Goal: Task Accomplishment & Management: Use online tool/utility

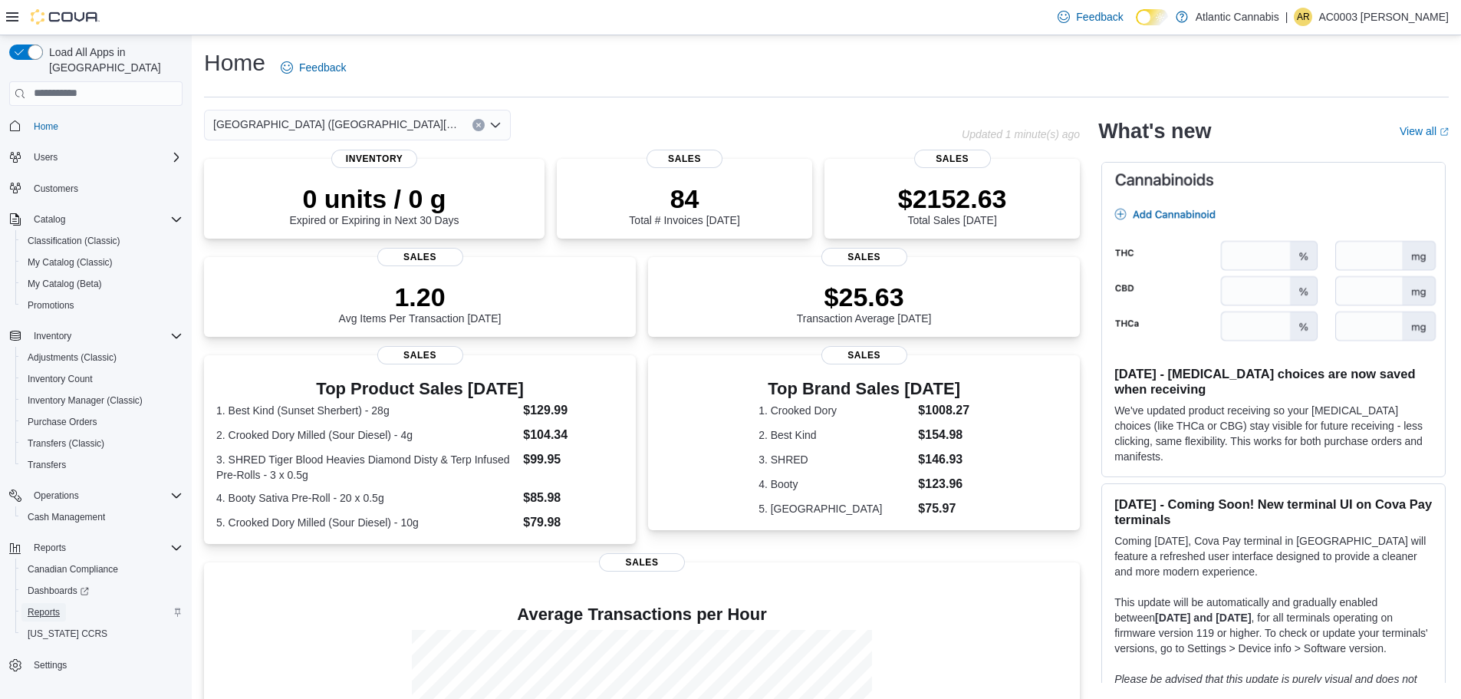
click at [51, 606] on span "Reports" at bounding box center [44, 612] width 32 height 12
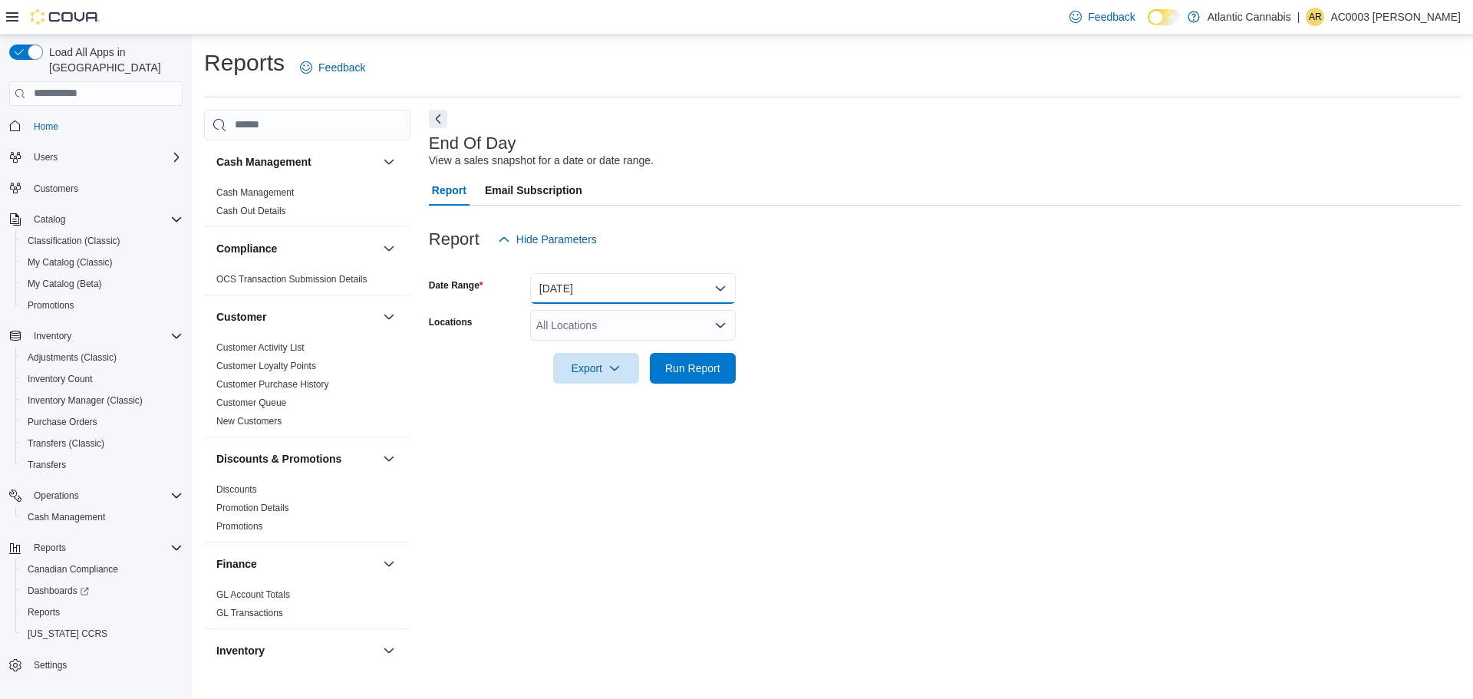
click at [632, 282] on button "[DATE]" at bounding box center [633, 288] width 206 height 31
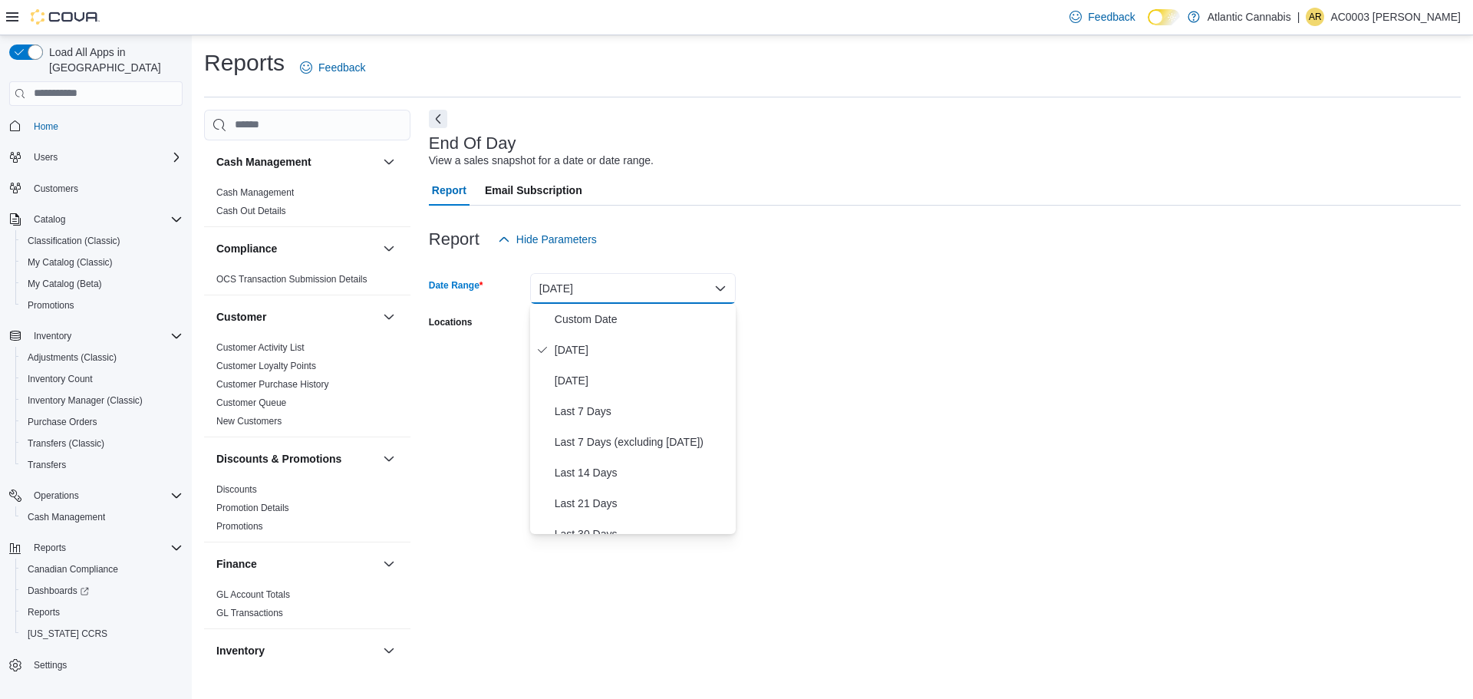
click at [632, 282] on button "[DATE]" at bounding box center [633, 288] width 206 height 31
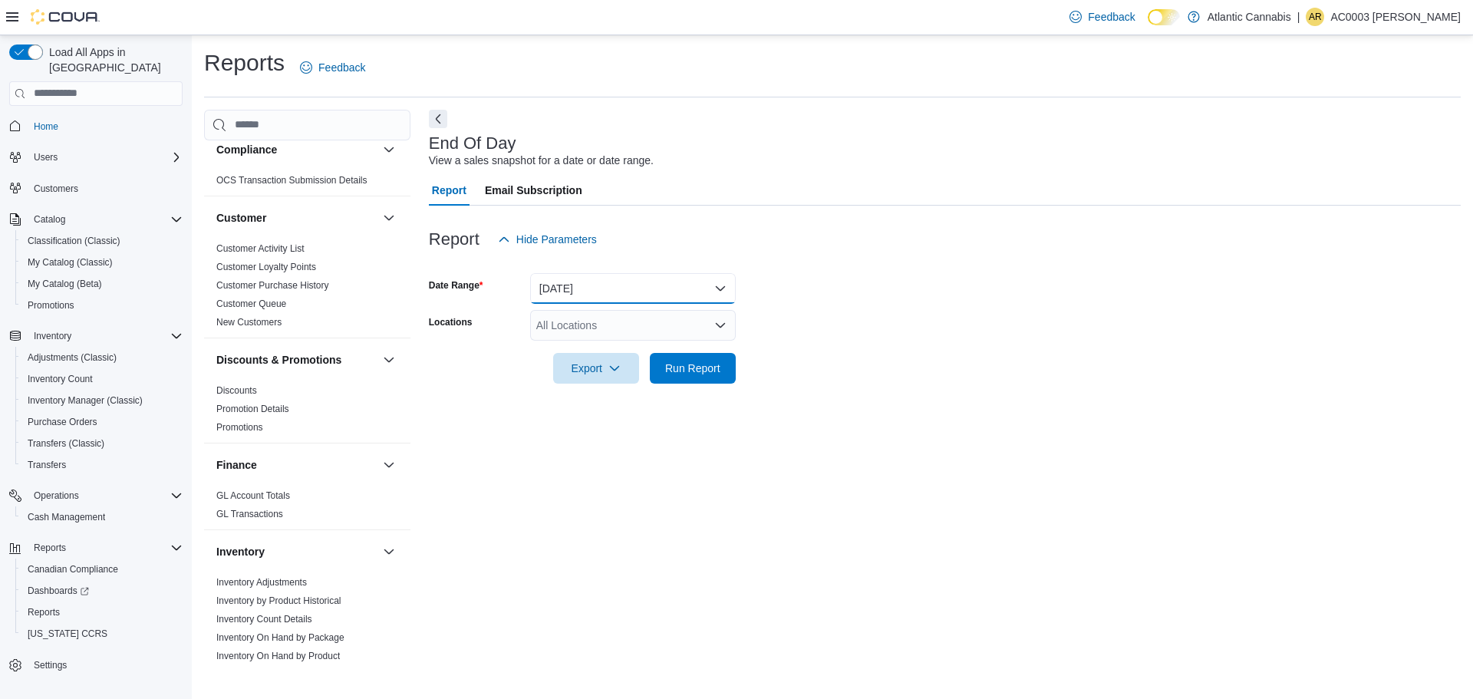
scroll to position [230, 0]
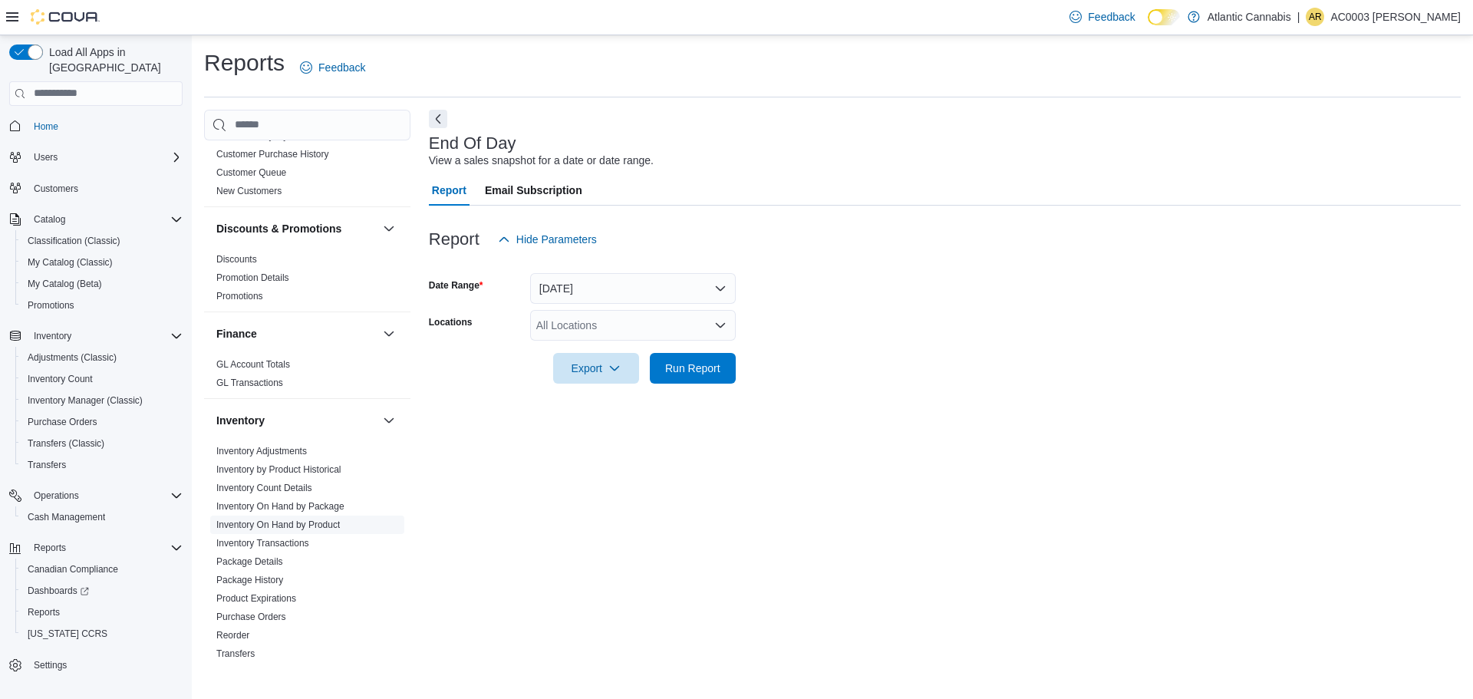
click at [328, 523] on link "Inventory On Hand by Product" at bounding box center [278, 524] width 124 height 11
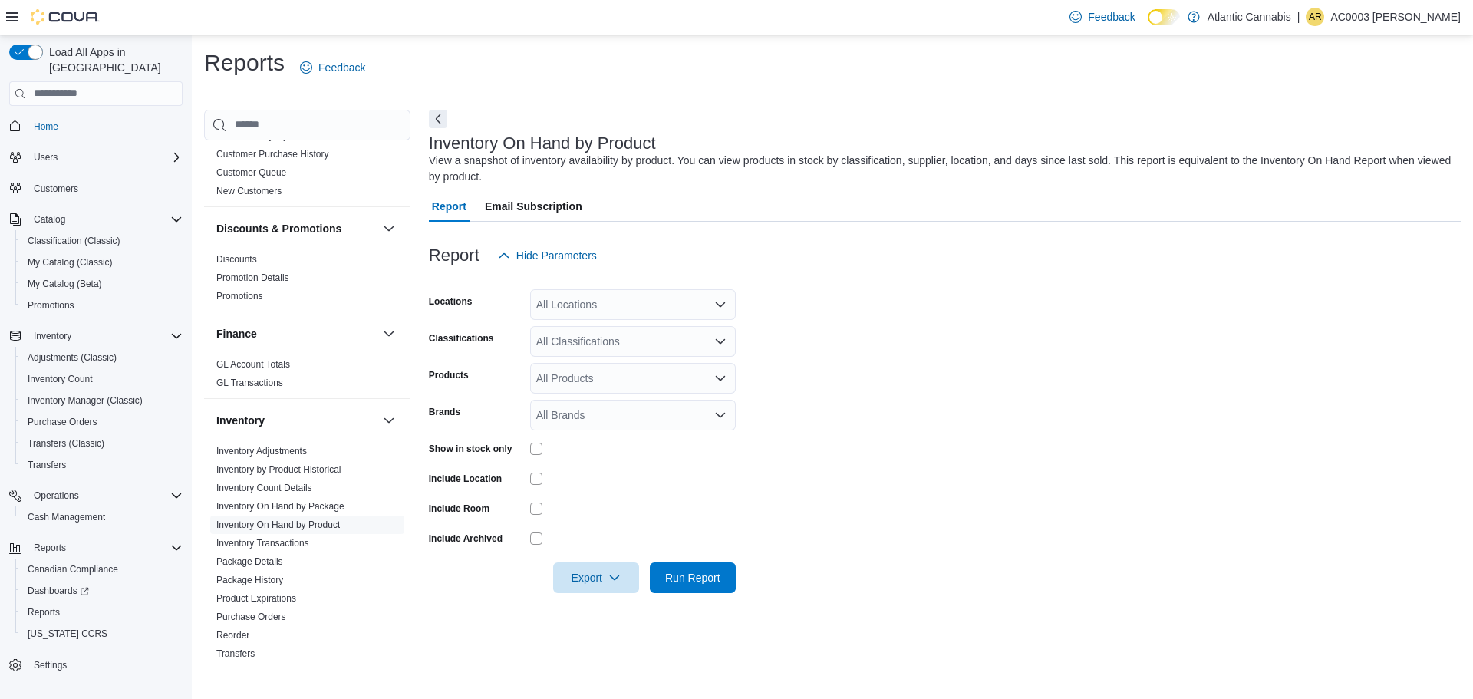
click at [590, 304] on div "All Locations" at bounding box center [633, 304] width 206 height 31
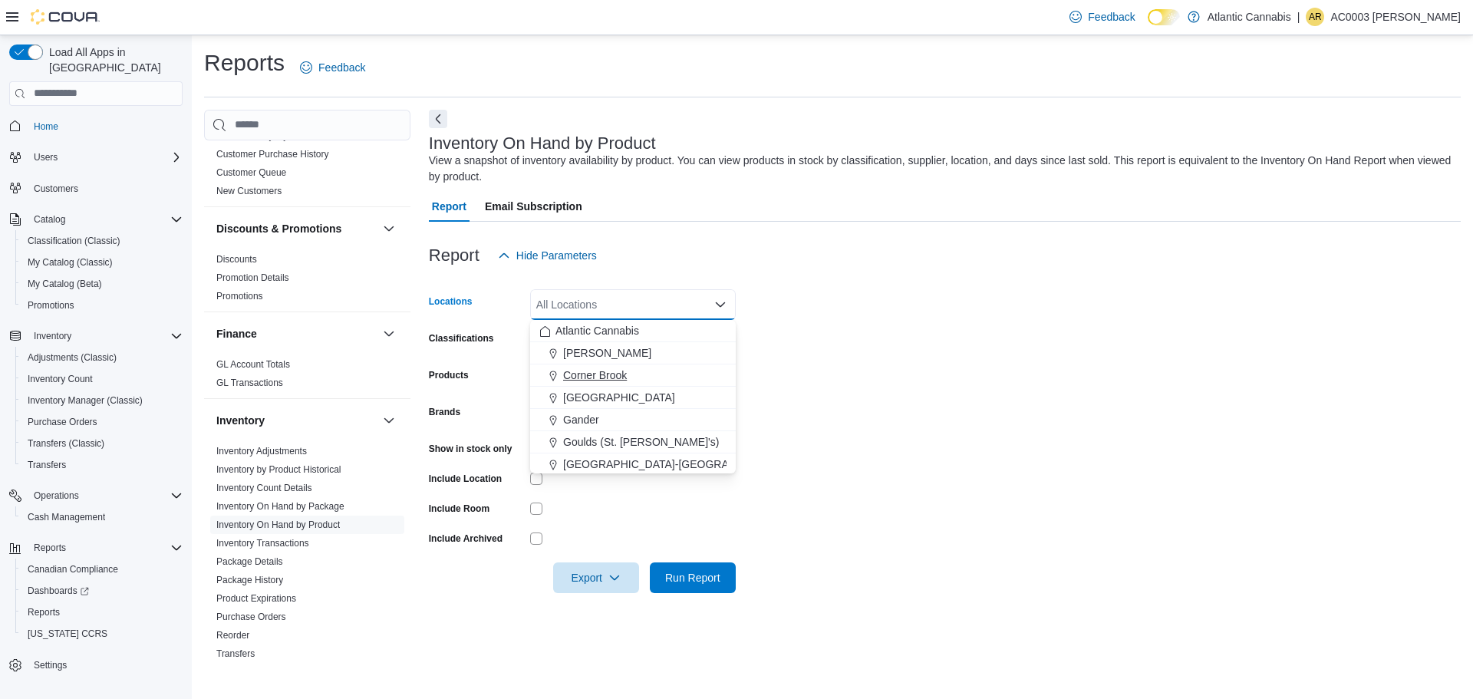
scroll to position [91, 0]
click at [604, 460] on span "[GEOGRAPHIC_DATA] ([GEOGRAPHIC_DATA][PERSON_NAME])" at bounding box center [724, 461] width 322 height 15
click at [842, 291] on form "Locations [GEOGRAPHIC_DATA] ([GEOGRAPHIC_DATA][PERSON_NAME]) Combo box. Selecte…" at bounding box center [945, 432] width 1032 height 322
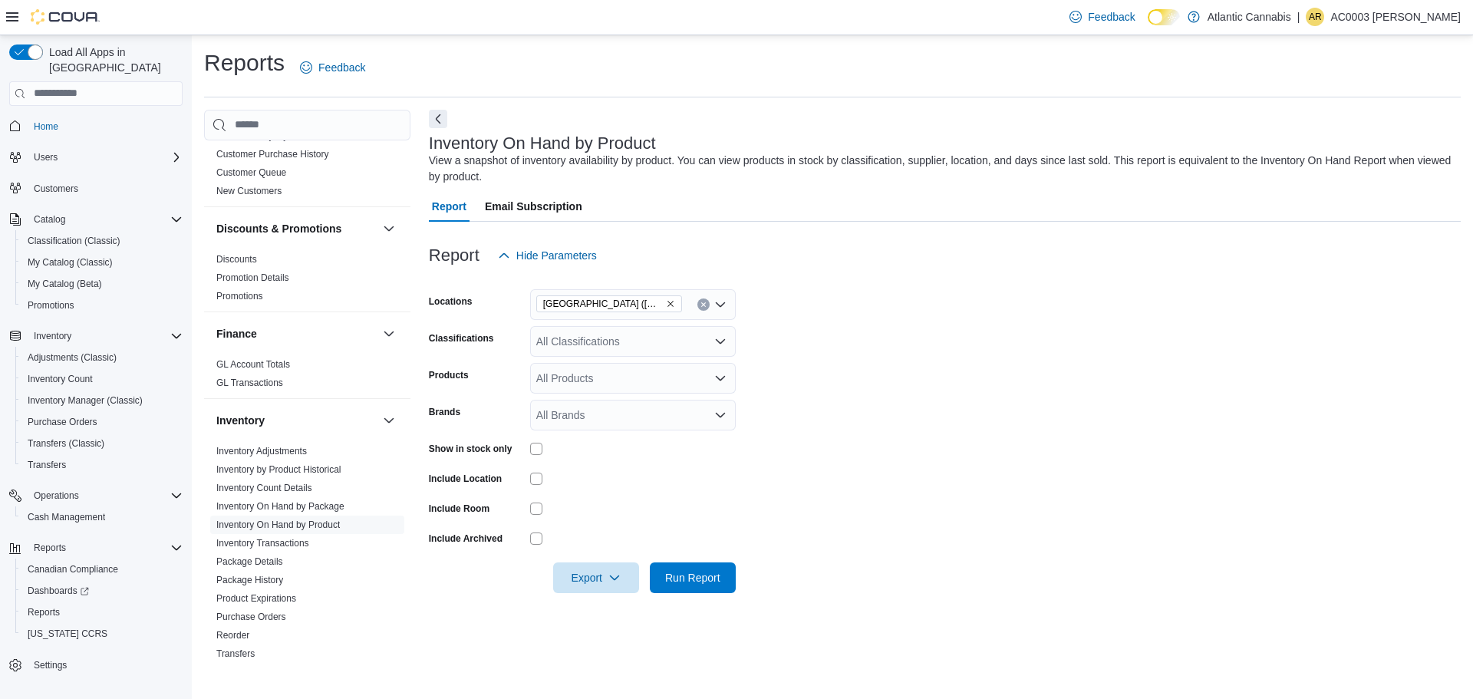
click at [644, 344] on div "All Classifications" at bounding box center [633, 341] width 206 height 31
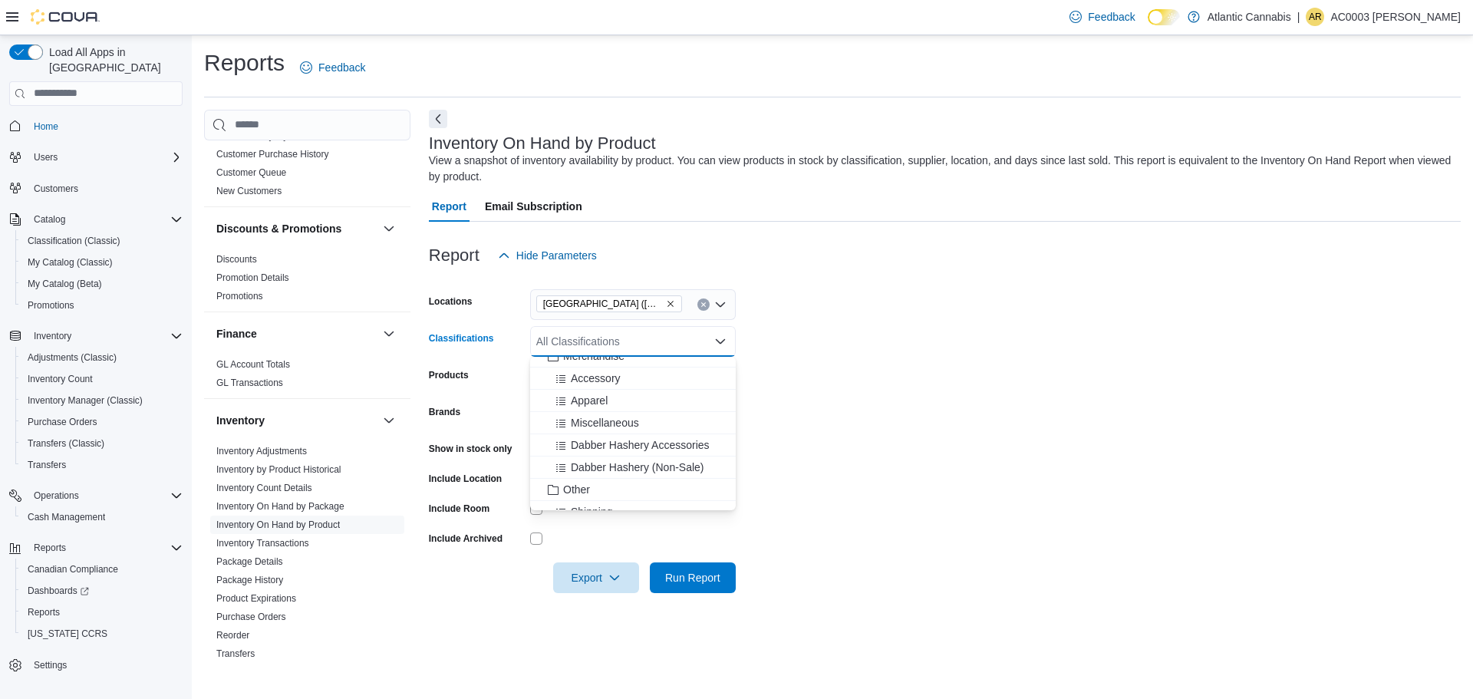
scroll to position [361, 0]
click at [621, 452] on div "Accessory" at bounding box center [632, 451] width 187 height 15
click at [870, 344] on form "Locations [GEOGRAPHIC_DATA] ([GEOGRAPHIC_DATA][PERSON_NAME]) Classifications Ac…" at bounding box center [945, 432] width 1032 height 322
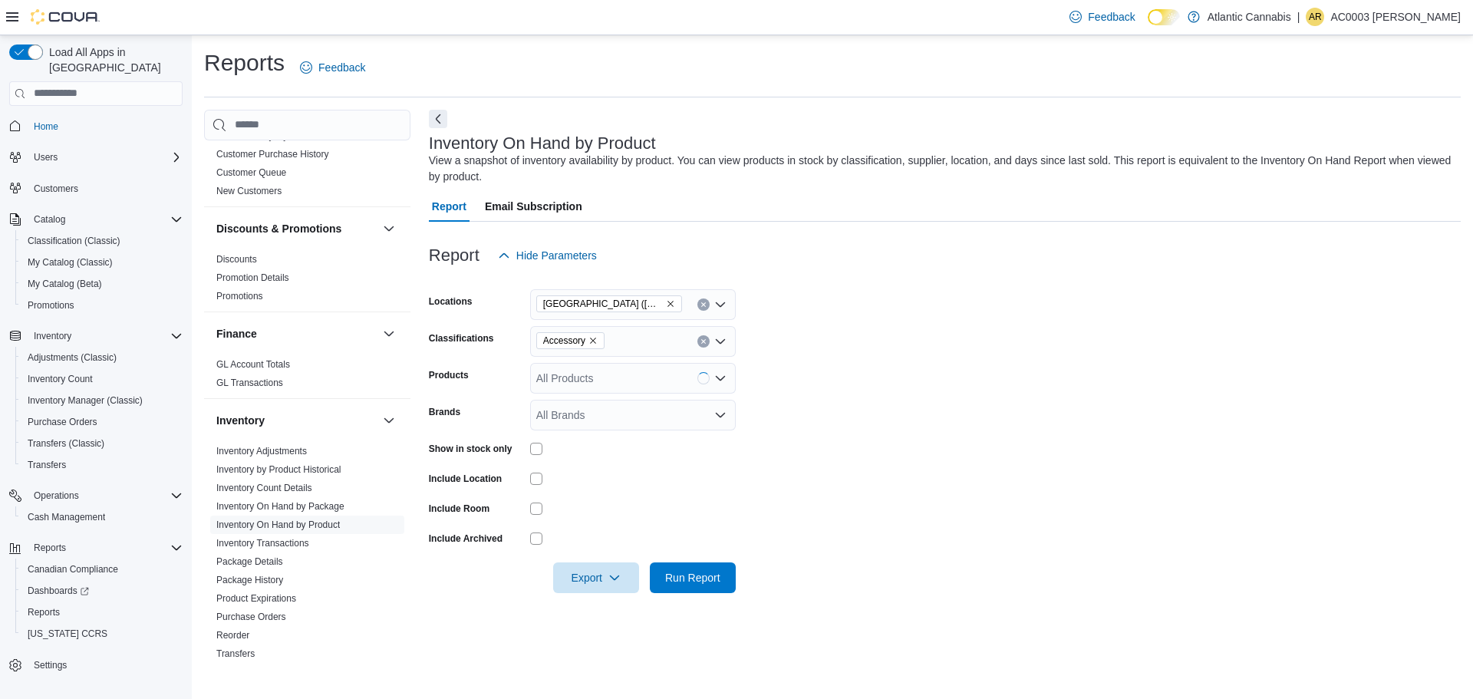
click at [652, 384] on div "All Products" at bounding box center [633, 378] width 206 height 31
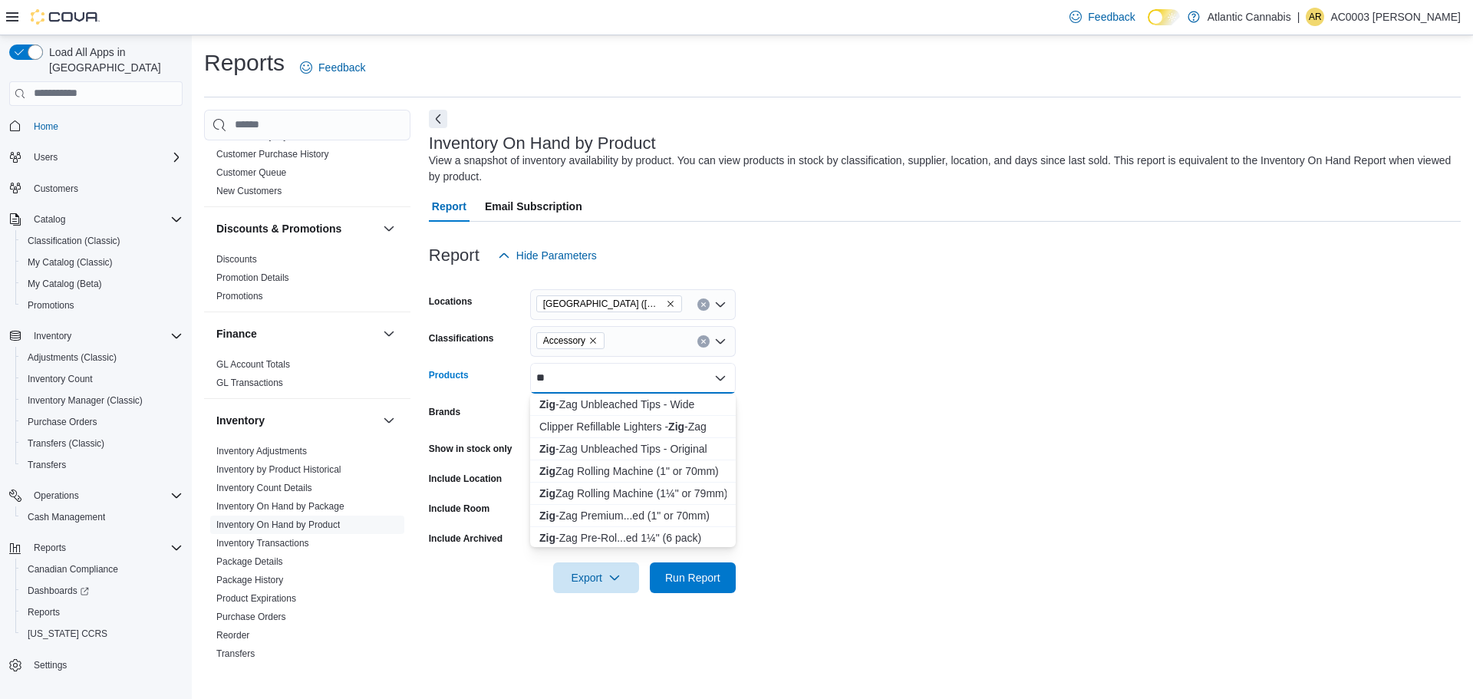
type input "*"
click at [897, 356] on form "Locations [GEOGRAPHIC_DATA] ([GEOGRAPHIC_DATA]) Classifications Accessory Produ…" at bounding box center [945, 432] width 1032 height 322
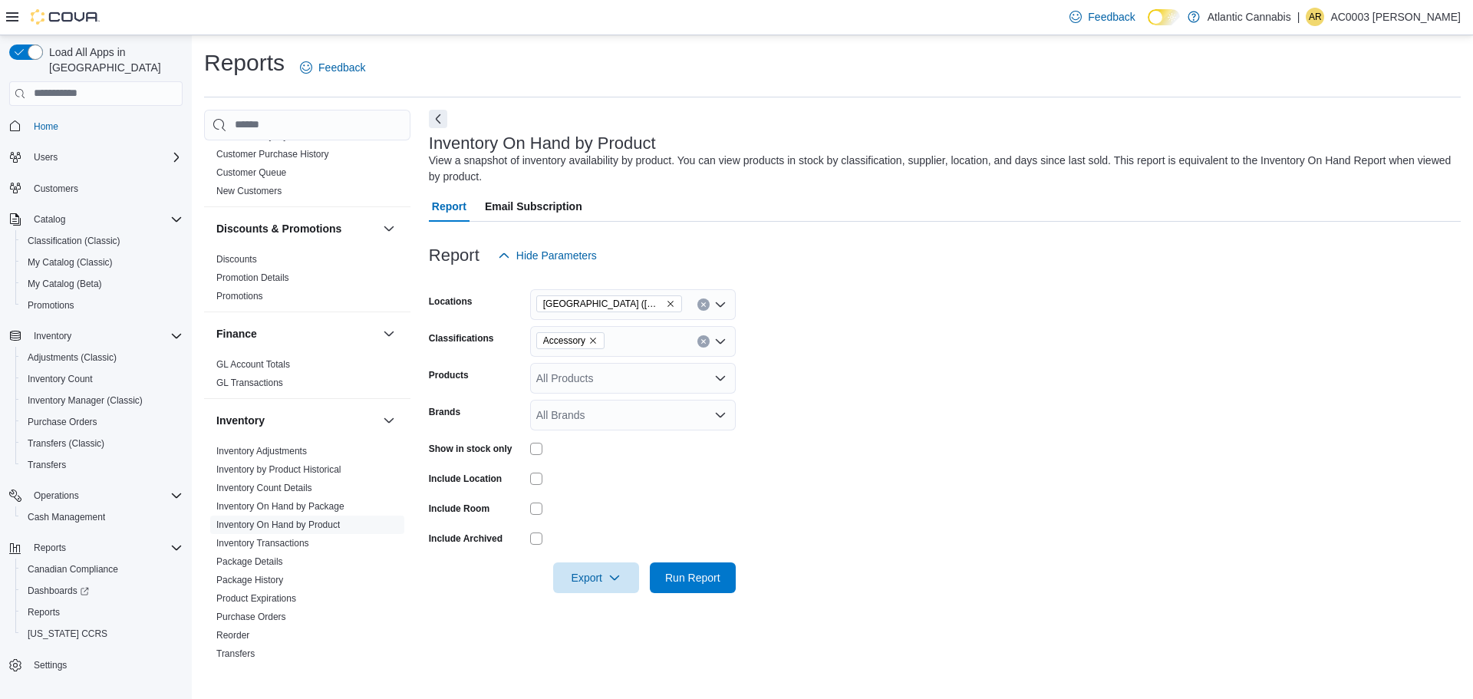
click at [694, 384] on div "All Products" at bounding box center [633, 378] width 206 height 31
click at [849, 354] on form "Locations [GEOGRAPHIC_DATA] ([GEOGRAPHIC_DATA]) Classifications Accessory Produ…" at bounding box center [945, 432] width 1032 height 322
click at [539, 497] on div at bounding box center [633, 508] width 206 height 24
click at [533, 516] on div at bounding box center [633, 508] width 206 height 24
click at [602, 580] on span "Export" at bounding box center [596, 577] width 68 height 31
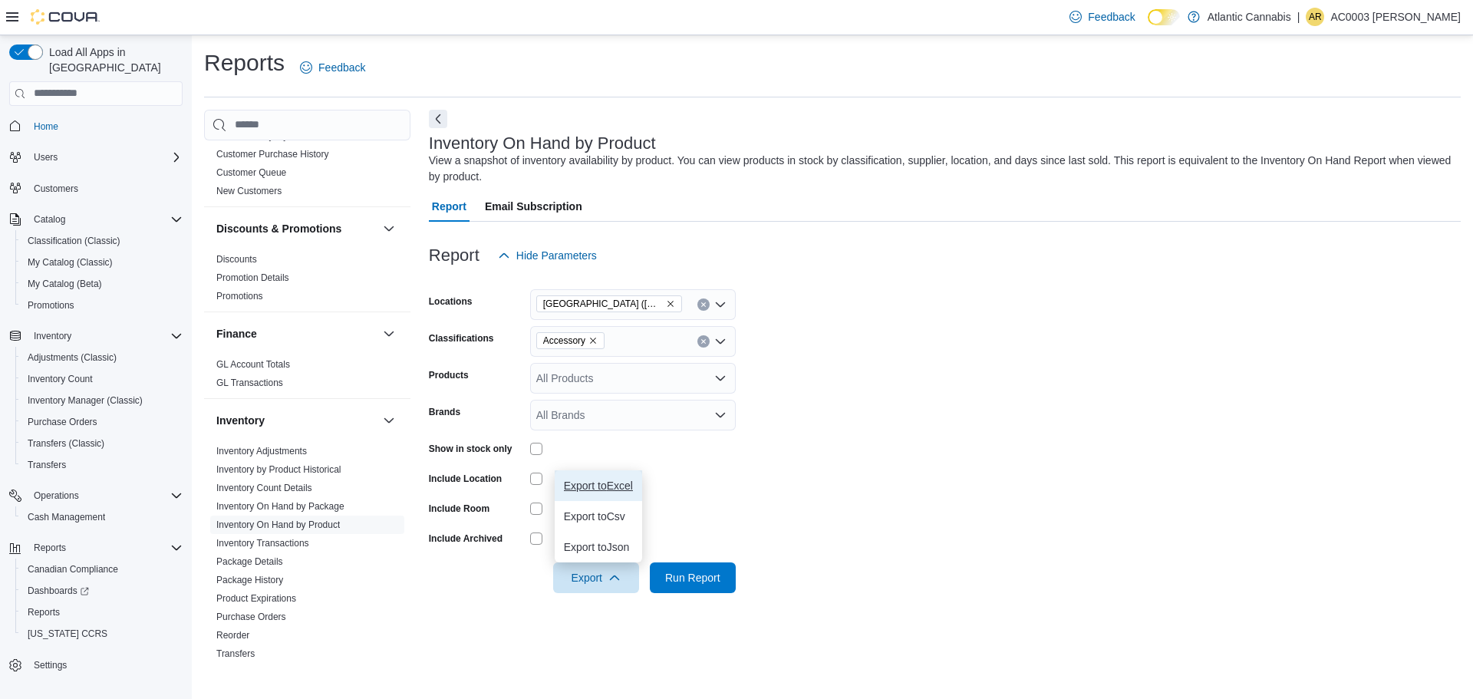
click at [613, 487] on span "Export to Excel" at bounding box center [598, 485] width 69 height 12
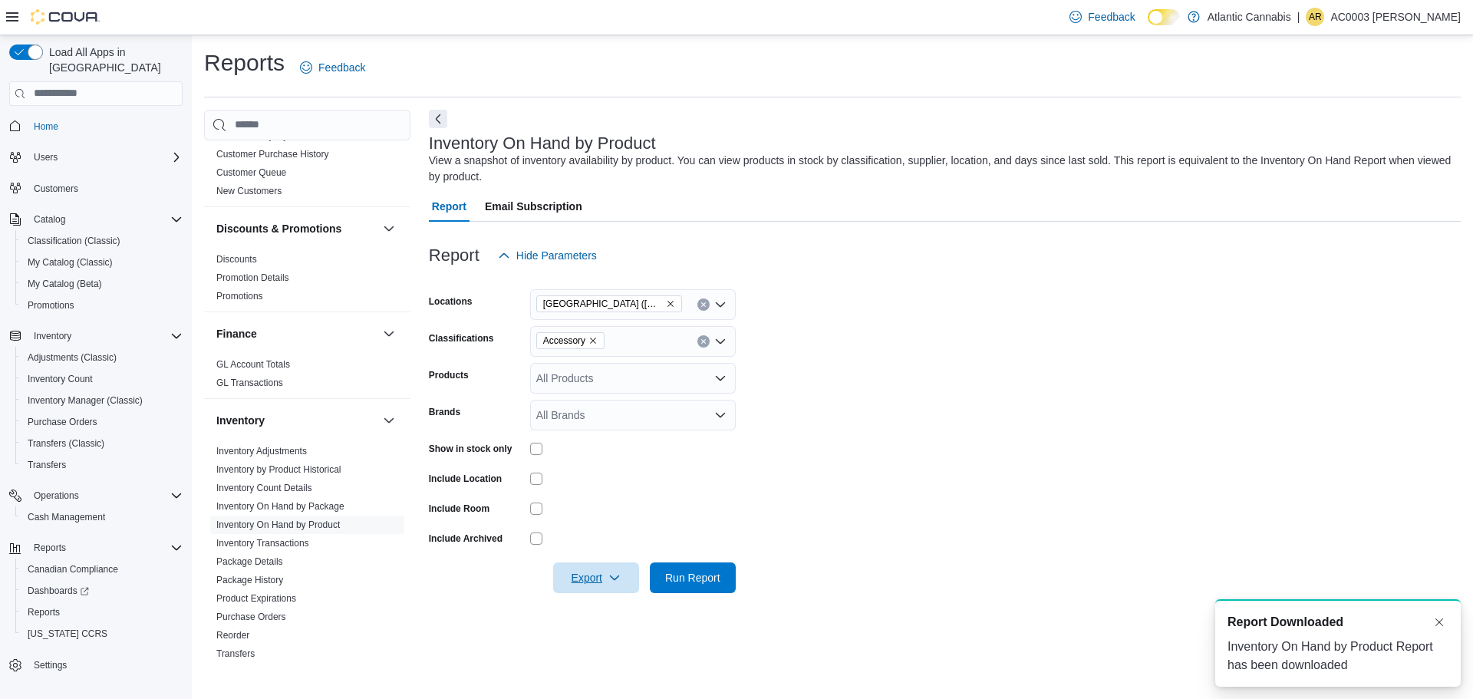
scroll to position [0, 0]
